Goal: Task Accomplishment & Management: Use online tool/utility

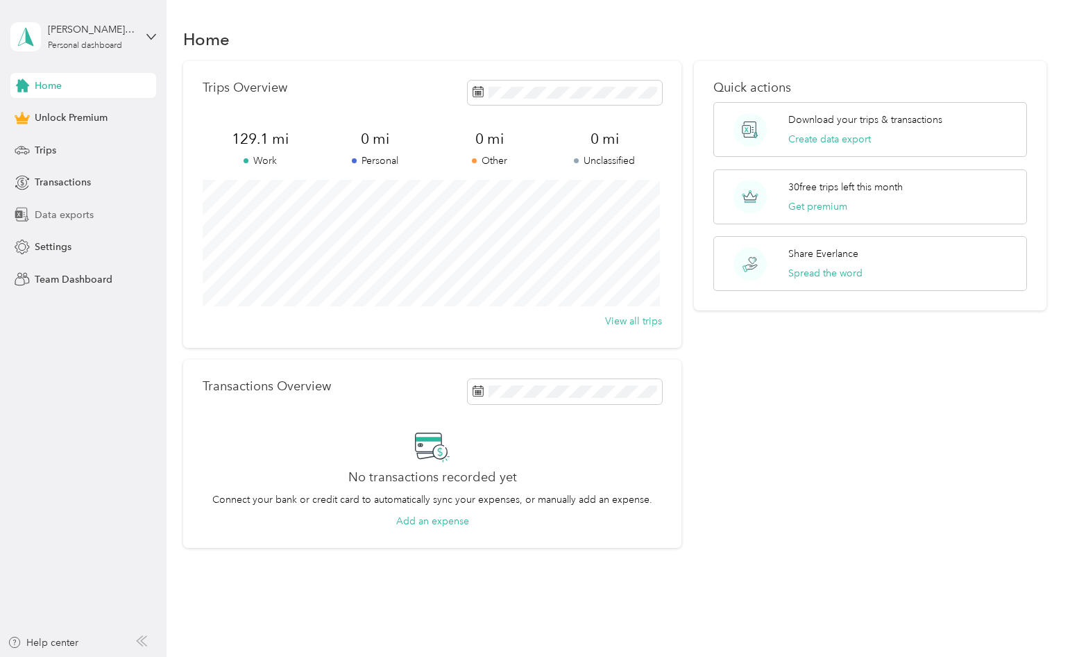
click at [58, 220] on span "Data exports" at bounding box center [64, 215] width 59 height 15
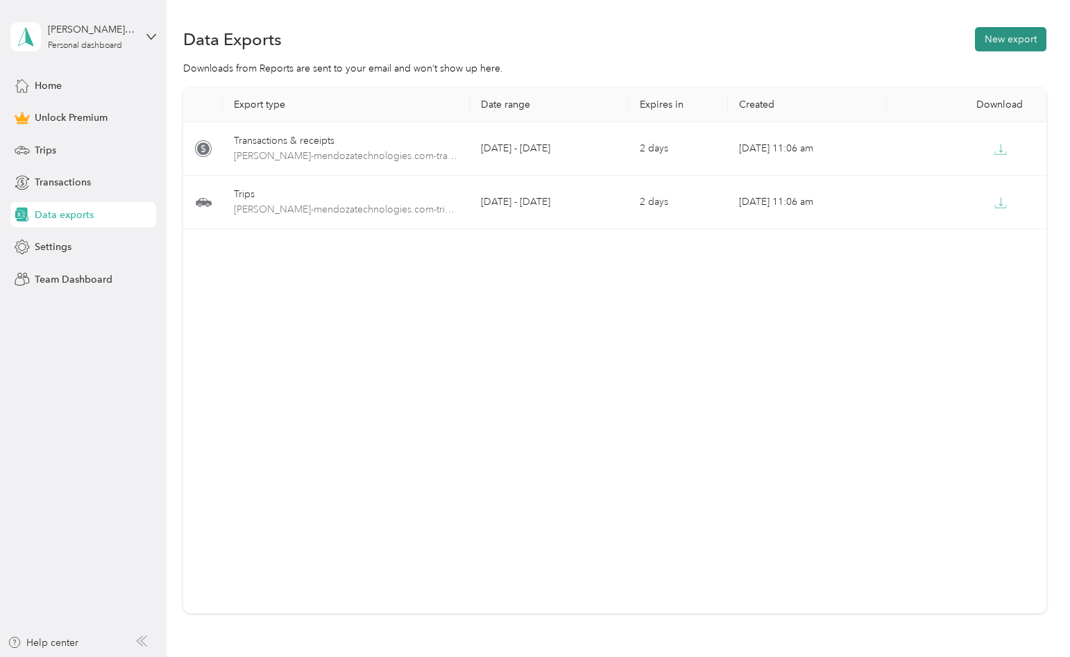
click at [1009, 47] on button "New export" at bounding box center [1011, 39] width 72 height 24
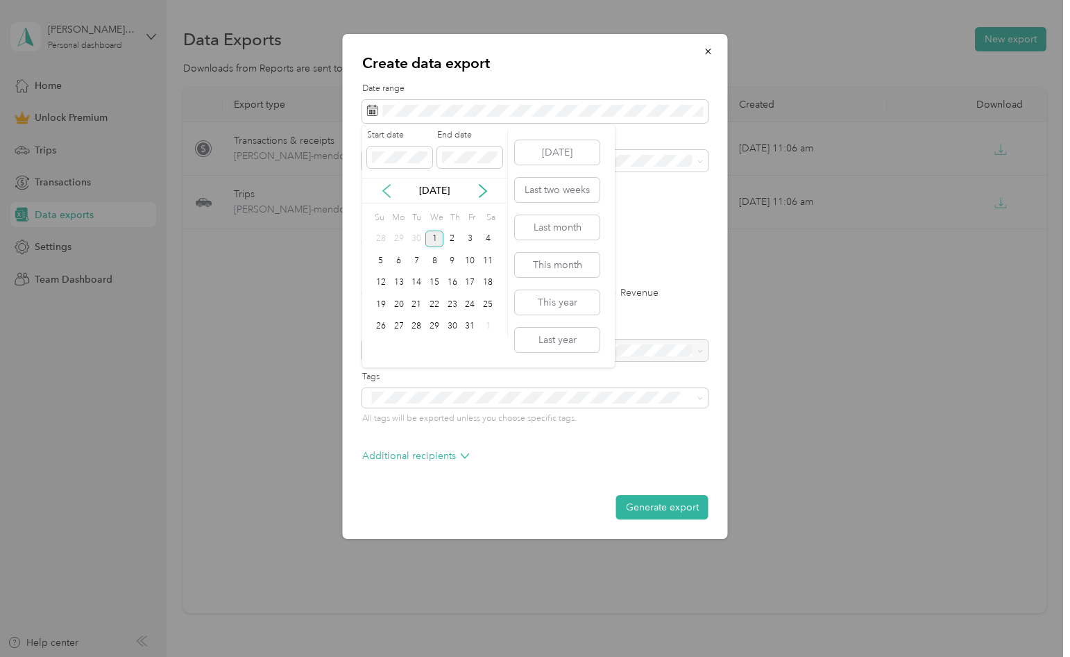
click at [389, 191] on icon at bounding box center [387, 191] width 14 height 14
click at [402, 242] on div "1" at bounding box center [399, 238] width 18 height 17
click at [399, 240] on div "1" at bounding box center [399, 238] width 18 height 17
click at [478, 191] on icon at bounding box center [483, 191] width 14 height 14
click at [436, 236] on div "1" at bounding box center [435, 238] width 18 height 17
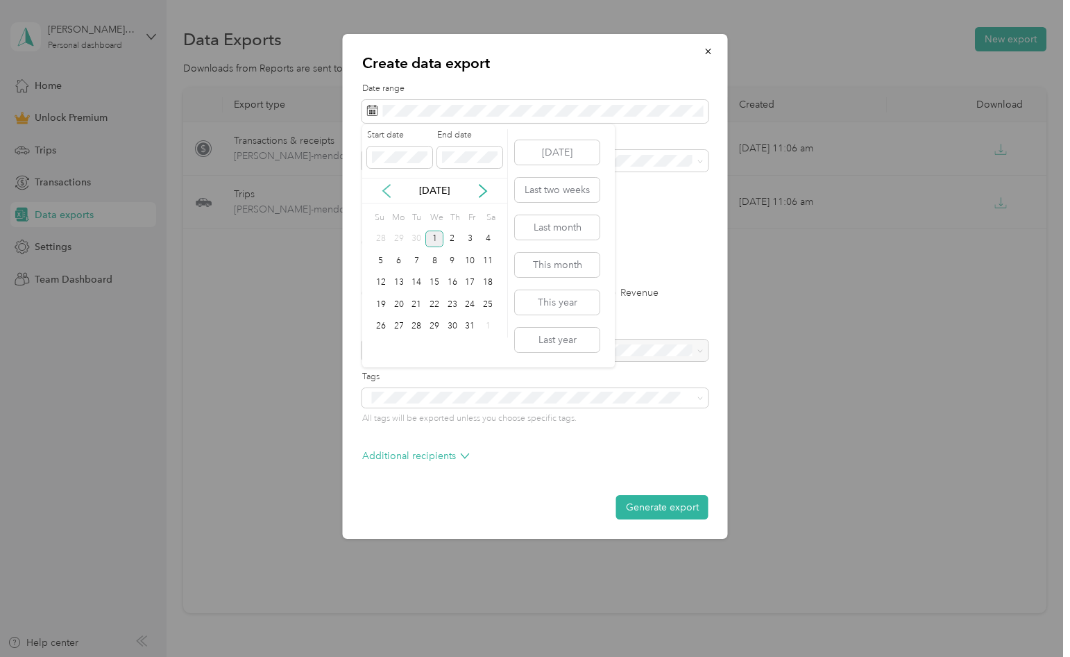
click at [382, 189] on icon at bounding box center [387, 191] width 14 height 14
click at [403, 240] on div "1" at bounding box center [399, 238] width 18 height 17
click at [472, 187] on div "[DATE]" at bounding box center [434, 190] width 145 height 15
drag, startPoint x: 496, startPoint y: 200, endPoint x: 473, endPoint y: 191, distance: 24.6
click at [494, 200] on div "[DATE]" at bounding box center [434, 191] width 145 height 26
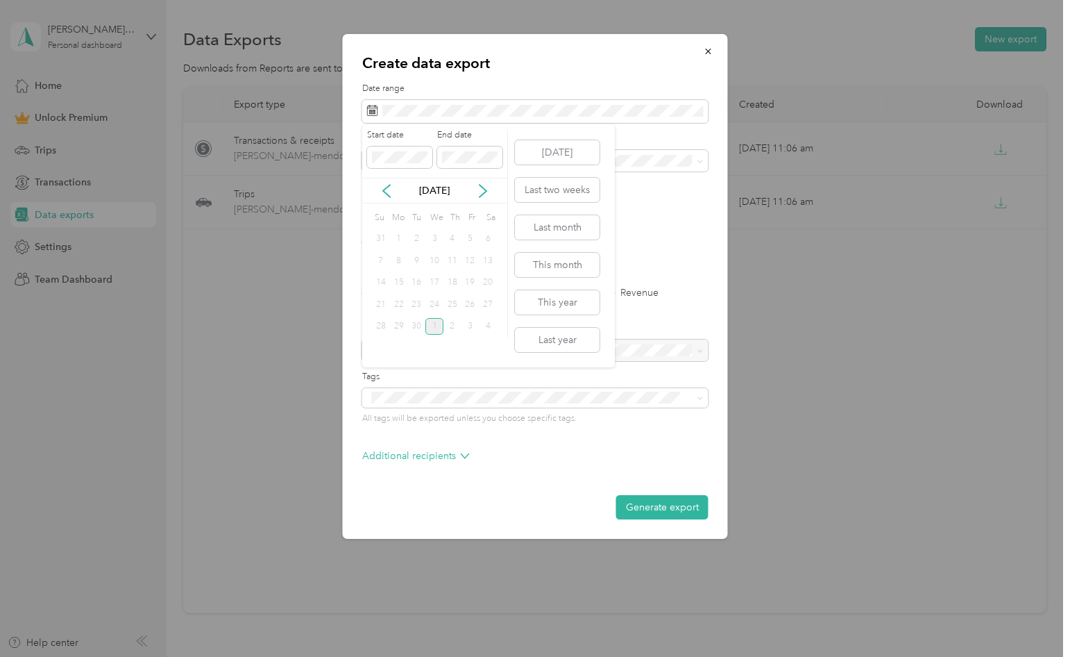
click at [473, 191] on div "[DATE]" at bounding box center [434, 190] width 145 height 15
click at [480, 191] on icon at bounding box center [483, 191] width 14 height 14
click at [428, 239] on div "1" at bounding box center [435, 238] width 18 height 17
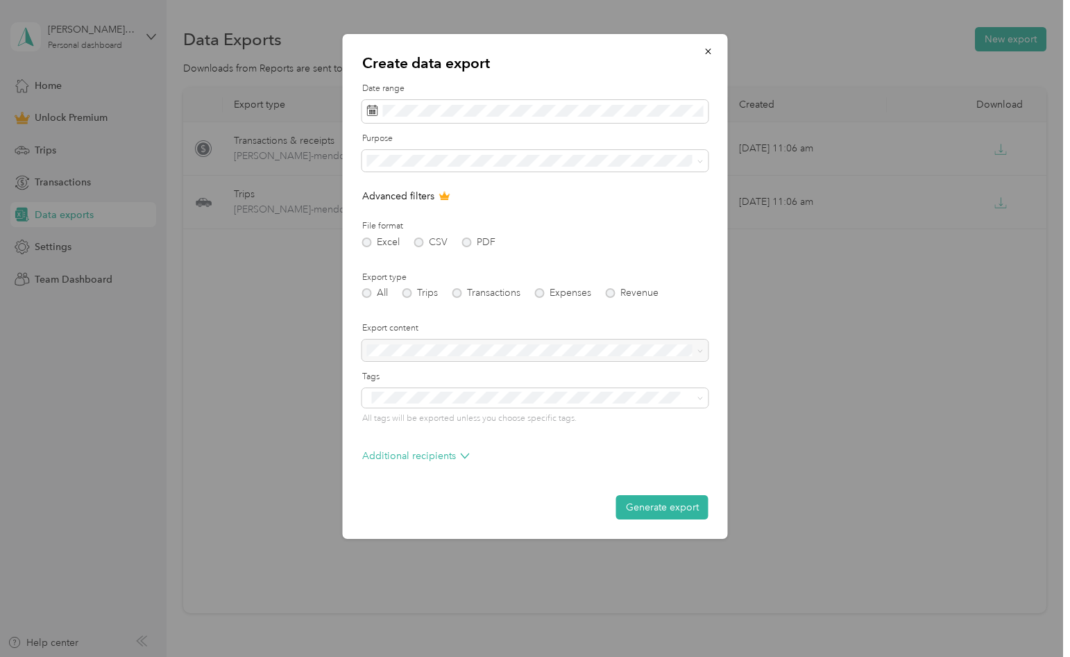
click at [419, 94] on label "Date range" at bounding box center [535, 89] width 346 height 12
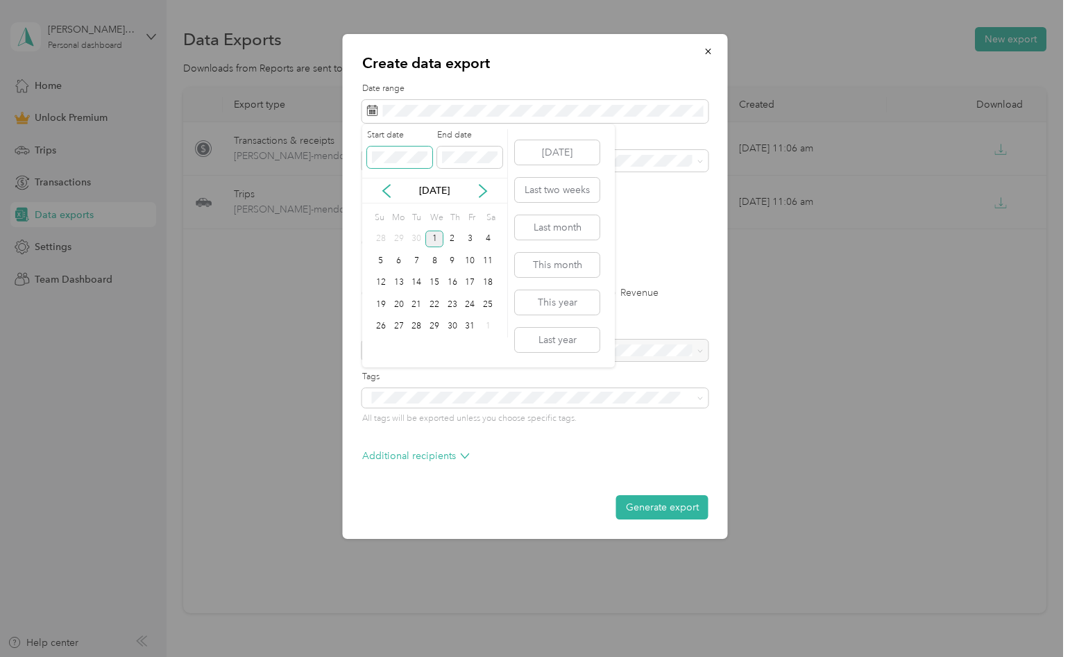
click at [394, 164] on span at bounding box center [399, 157] width 65 height 22
click at [391, 193] on icon at bounding box center [387, 191] width 14 height 14
click at [400, 235] on div "1" at bounding box center [399, 238] width 18 height 17
click at [485, 192] on icon at bounding box center [483, 191] width 7 height 12
click at [430, 239] on div "1" at bounding box center [435, 238] width 18 height 17
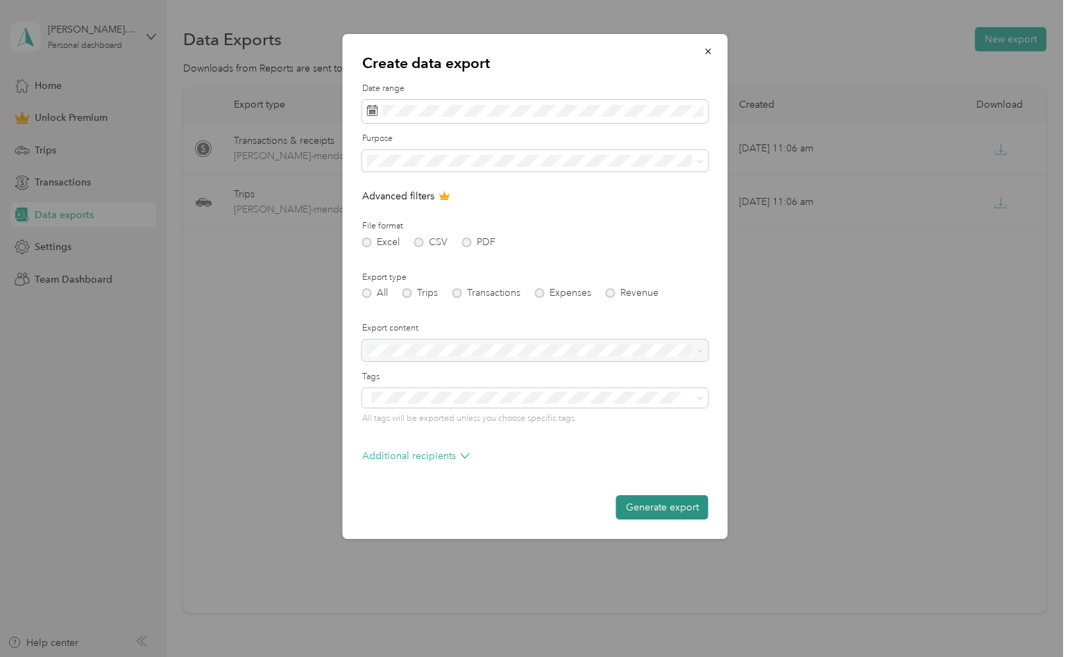
click at [671, 503] on button "Generate export" at bounding box center [662, 507] width 92 height 24
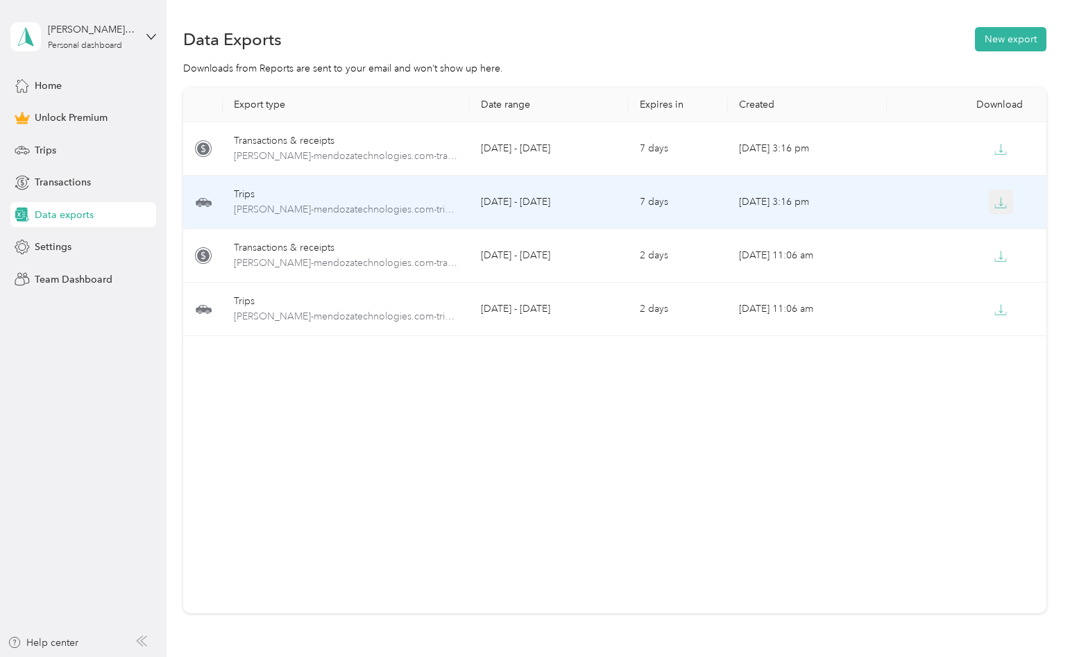
click at [1000, 203] on icon "button" at bounding box center [1001, 202] width 12 height 12
drag, startPoint x: 487, startPoint y: 192, endPoint x: 400, endPoint y: 429, distance: 252.8
click at [400, 429] on div "Export type Date range Expires in Created Download Transactions & receipts [PER…" at bounding box center [614, 350] width 863 height 526
